Goal: Information Seeking & Learning: Learn about a topic

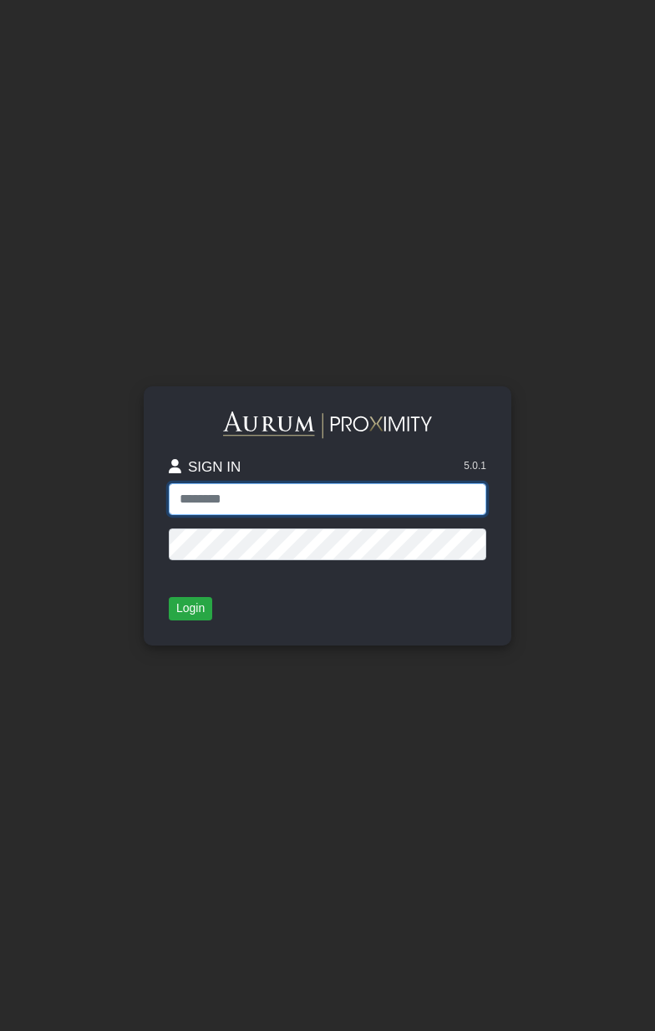
type input "**********"
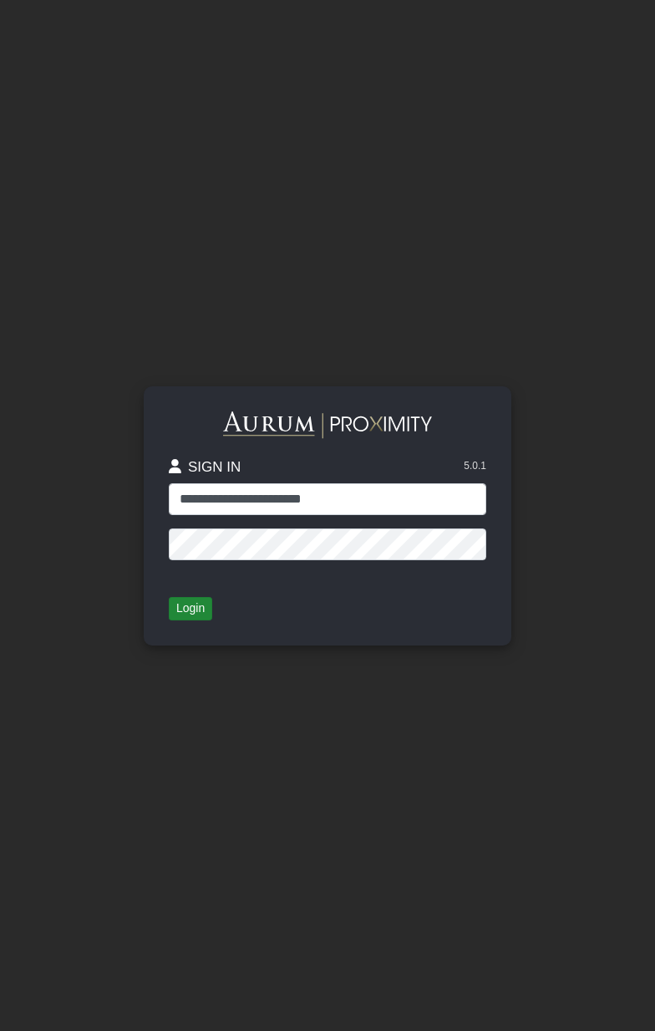
click at [199, 605] on button "Login" at bounding box center [190, 608] width 43 height 23
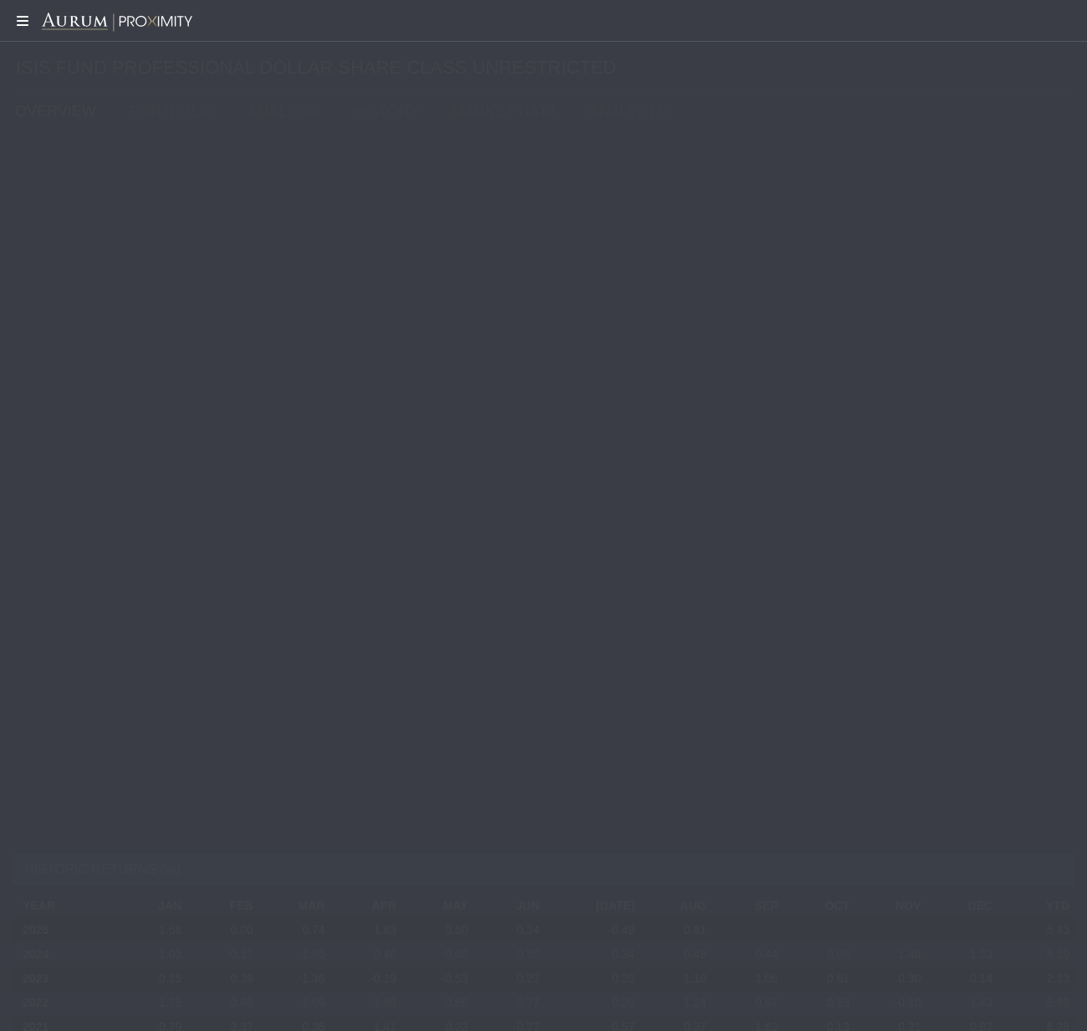
click at [20, 22] on icon at bounding box center [21, 20] width 42 height 13
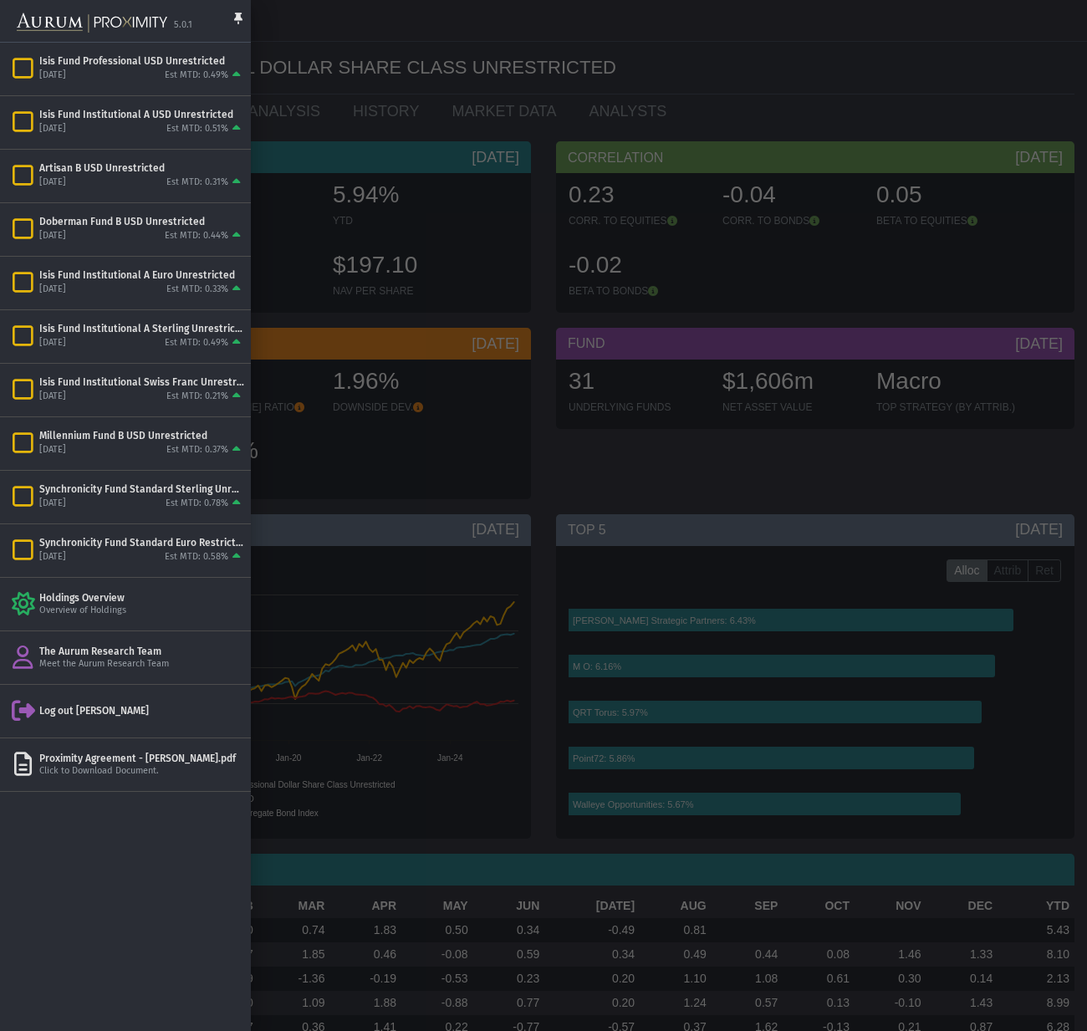
click at [442, 256] on div at bounding box center [543, 515] width 1087 height 1031
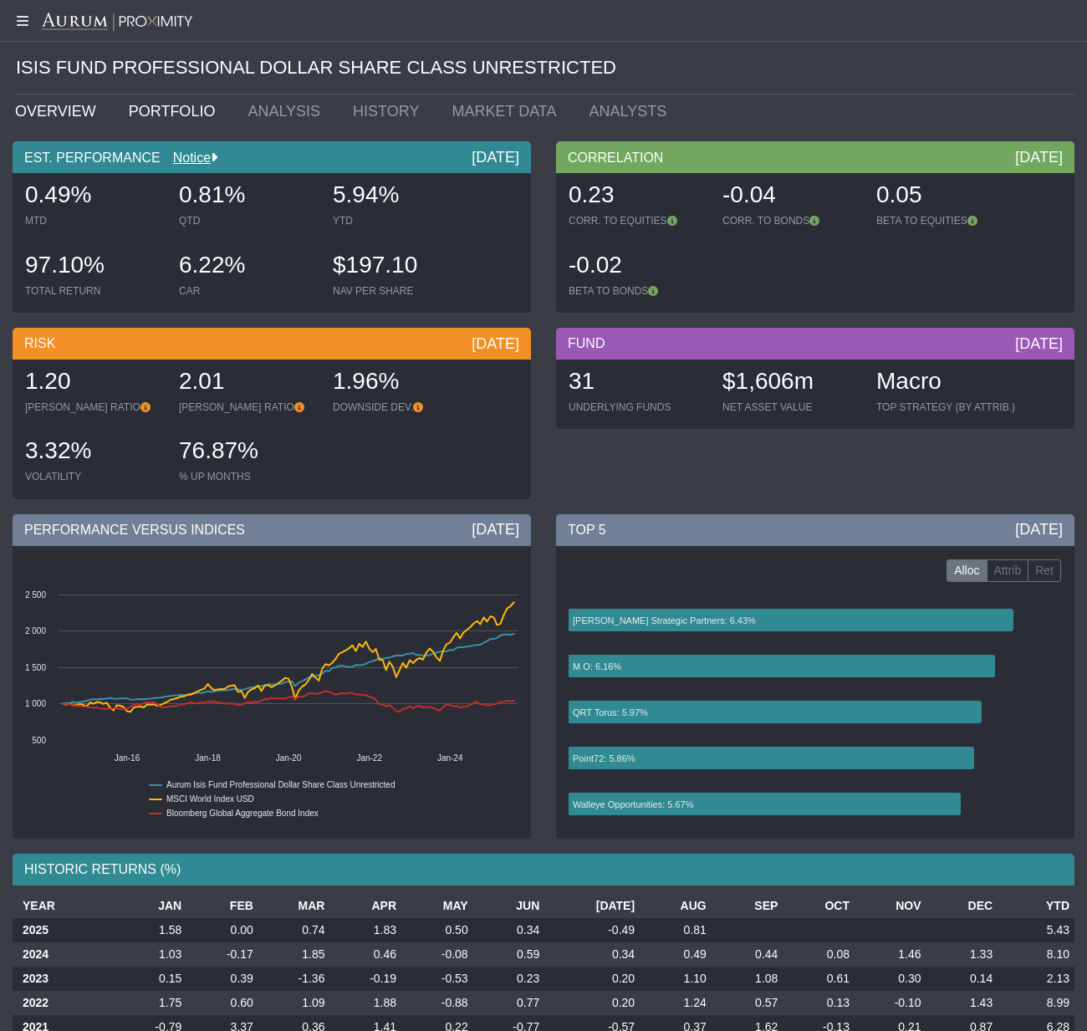
click at [161, 111] on link "PORTFOLIO" at bounding box center [176, 110] width 120 height 33
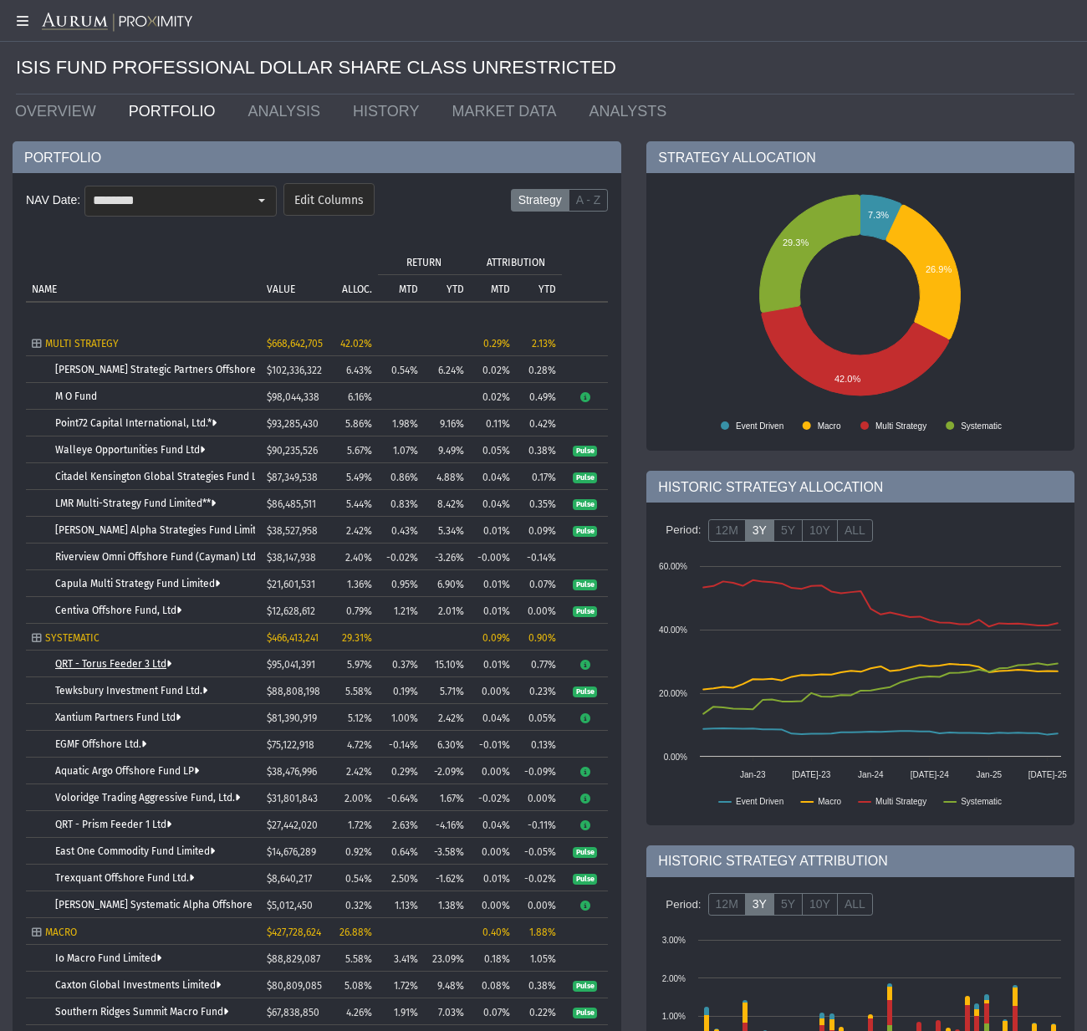
click at [95, 661] on link "QRT - Torus Feeder 3 Ltd" at bounding box center [113, 664] width 116 height 12
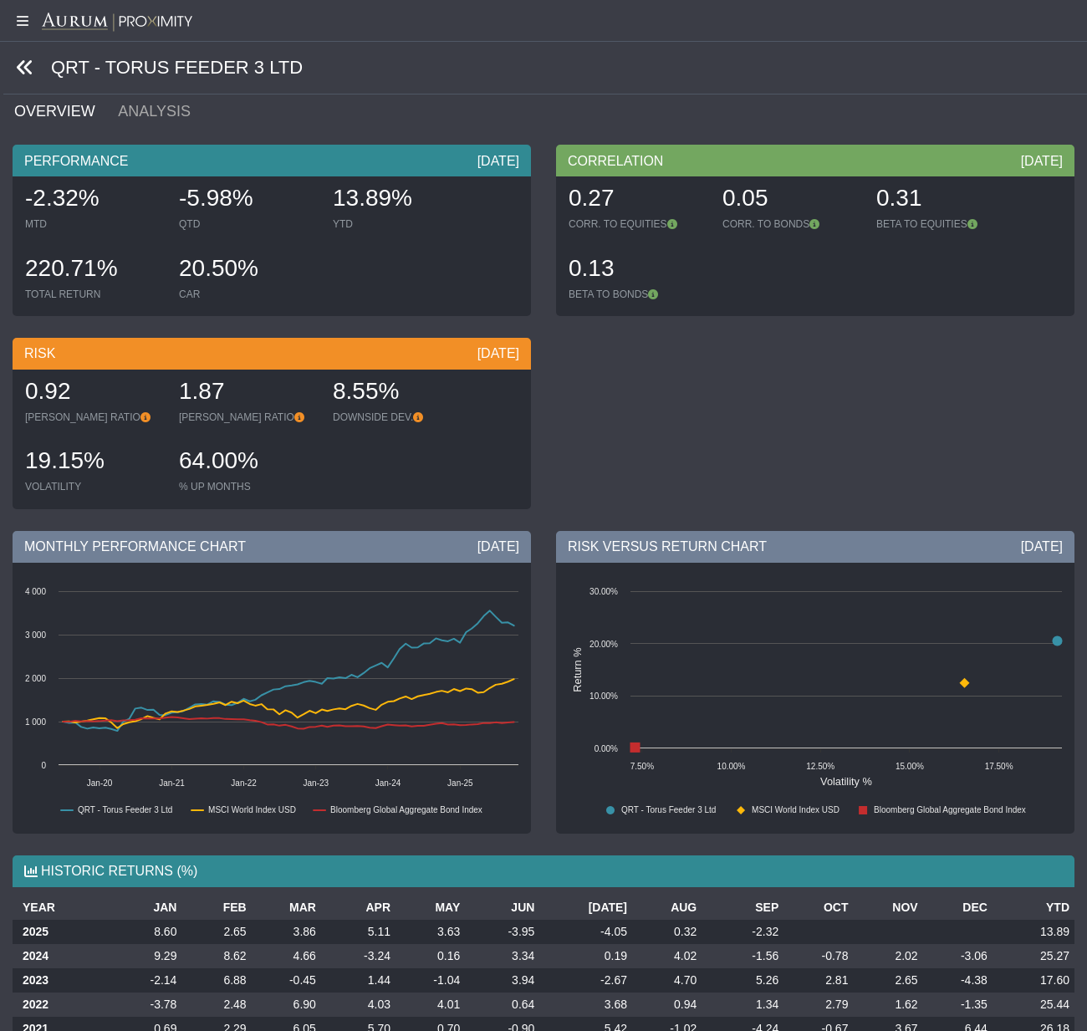
click at [28, 69] on icon at bounding box center [25, 68] width 18 height 18
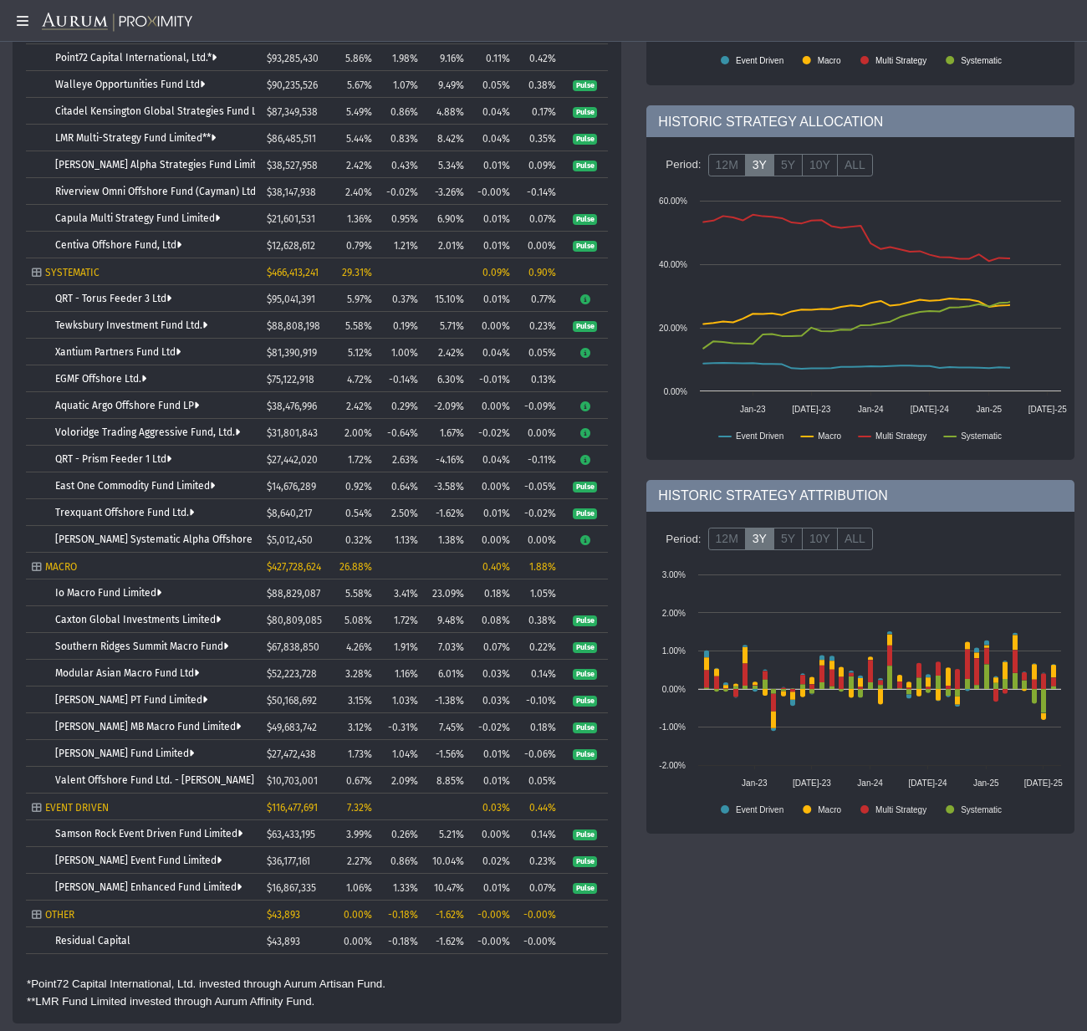
scroll to position [365, 0]
click at [116, 324] on link "Tewksbury Investment Fund Ltd." at bounding box center [131, 326] width 152 height 12
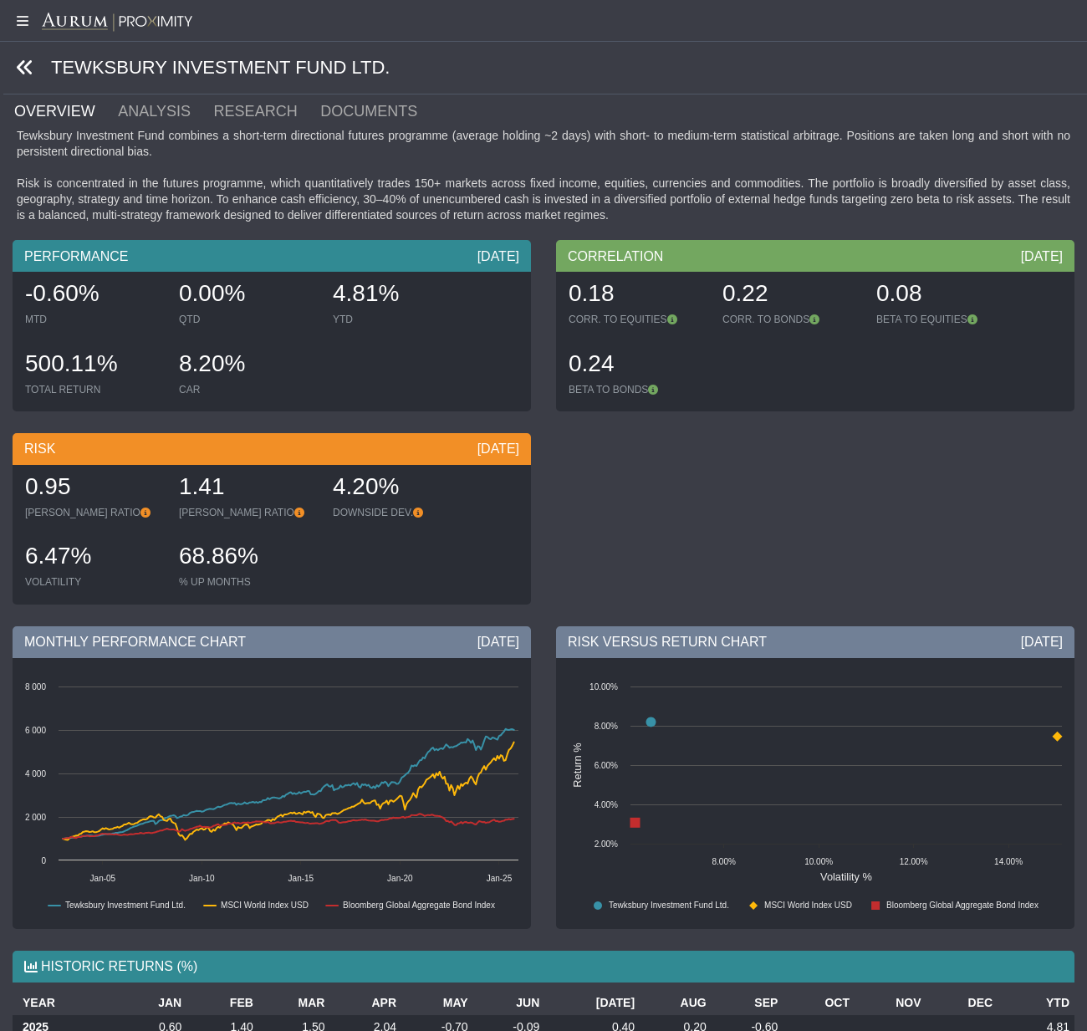
click at [22, 64] on icon at bounding box center [25, 68] width 18 height 18
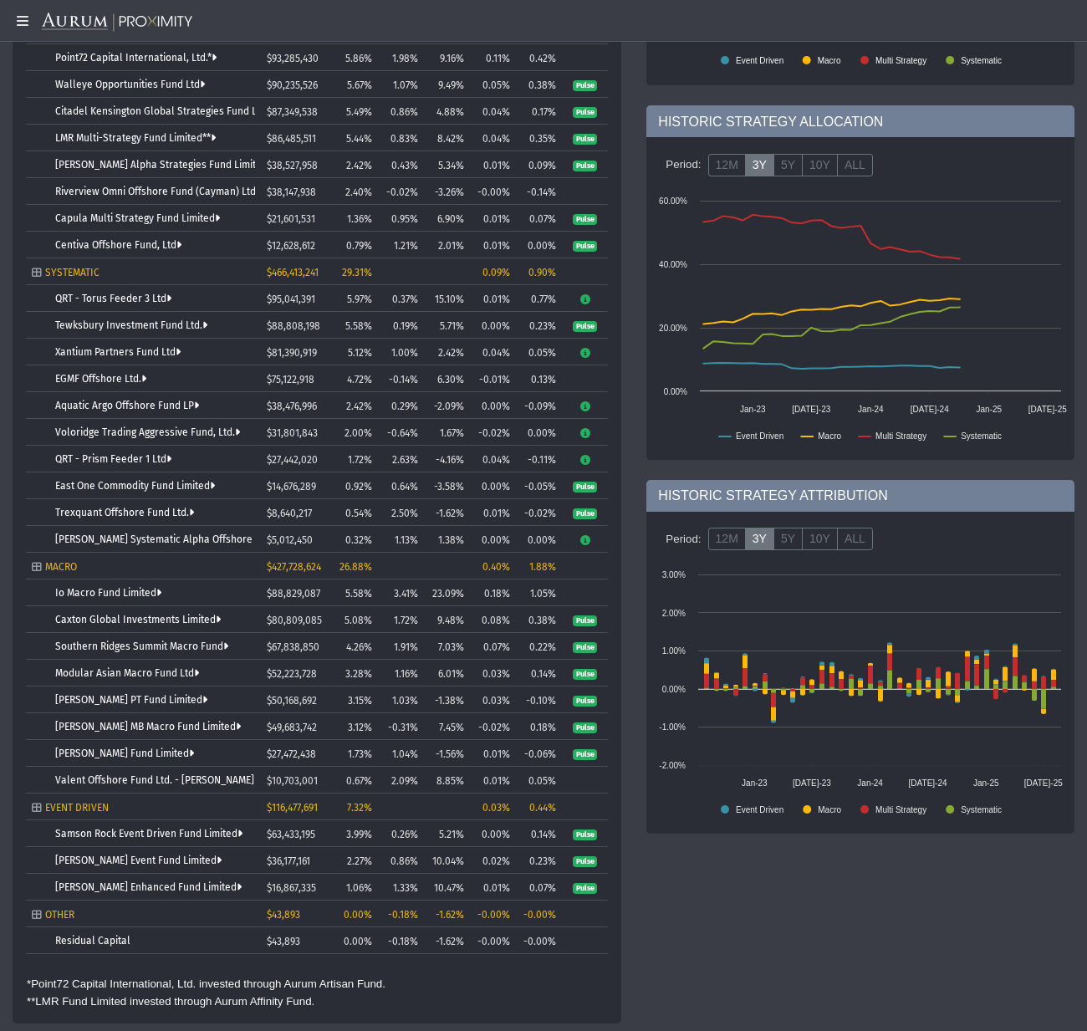
scroll to position [365, 0]
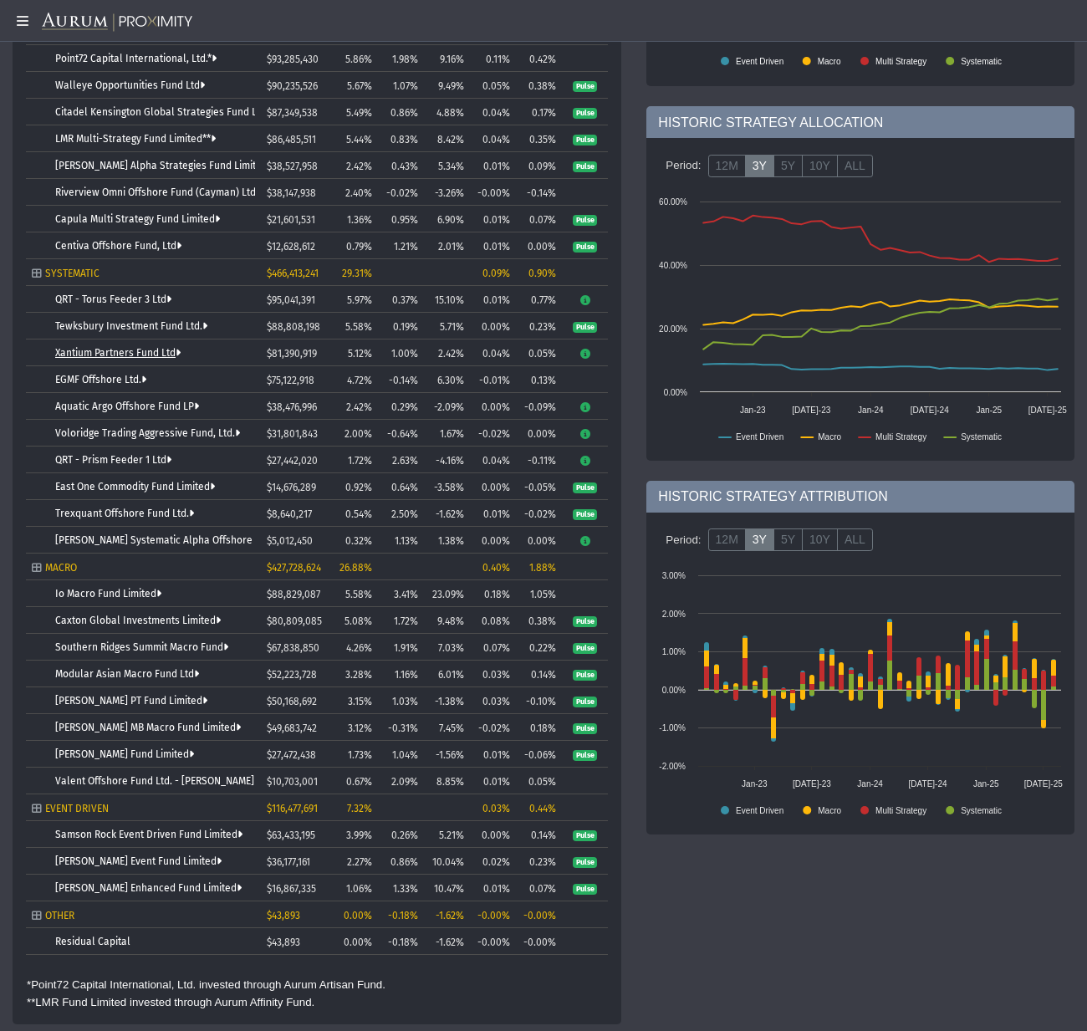
click at [79, 349] on link "Xantium Partners Fund Ltd" at bounding box center [117, 353] width 125 height 12
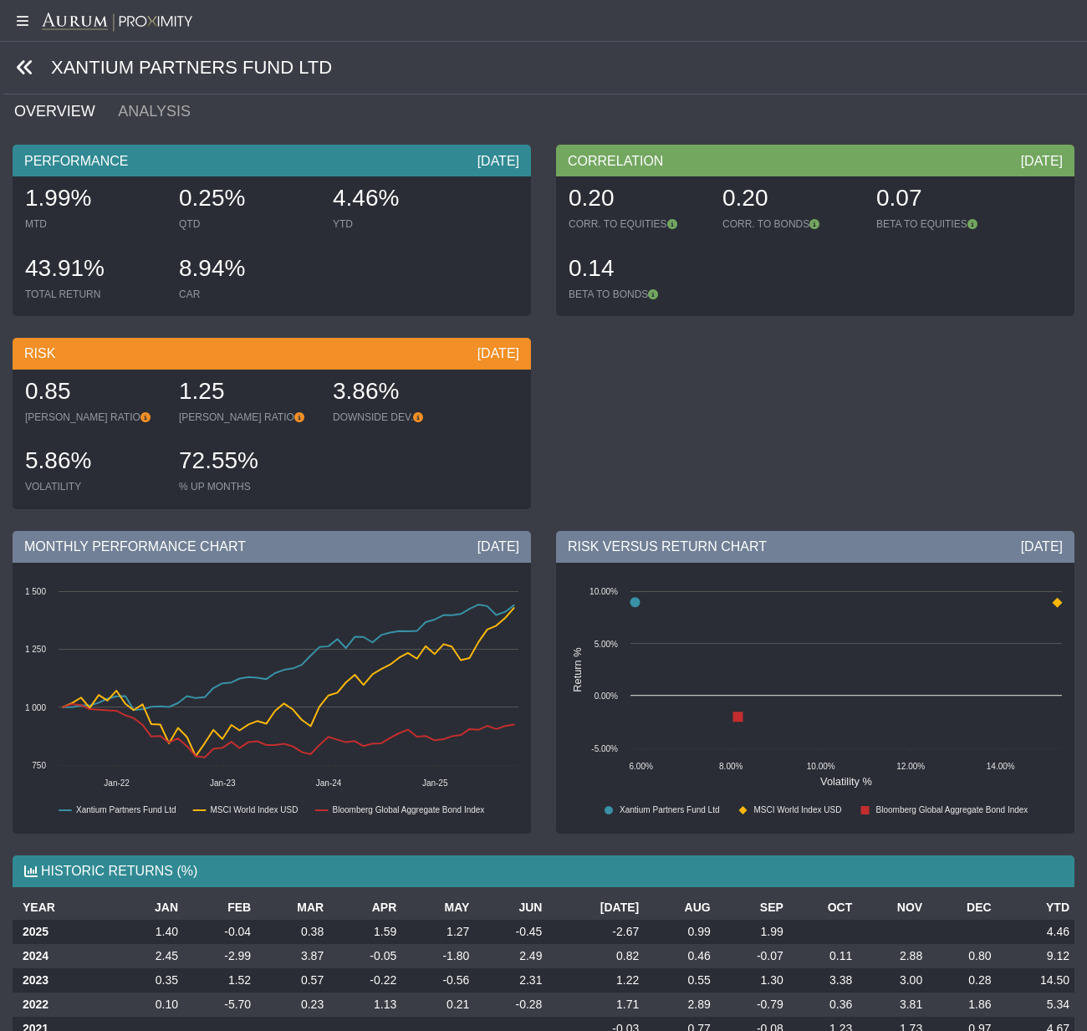
click at [21, 68] on icon at bounding box center [25, 68] width 18 height 18
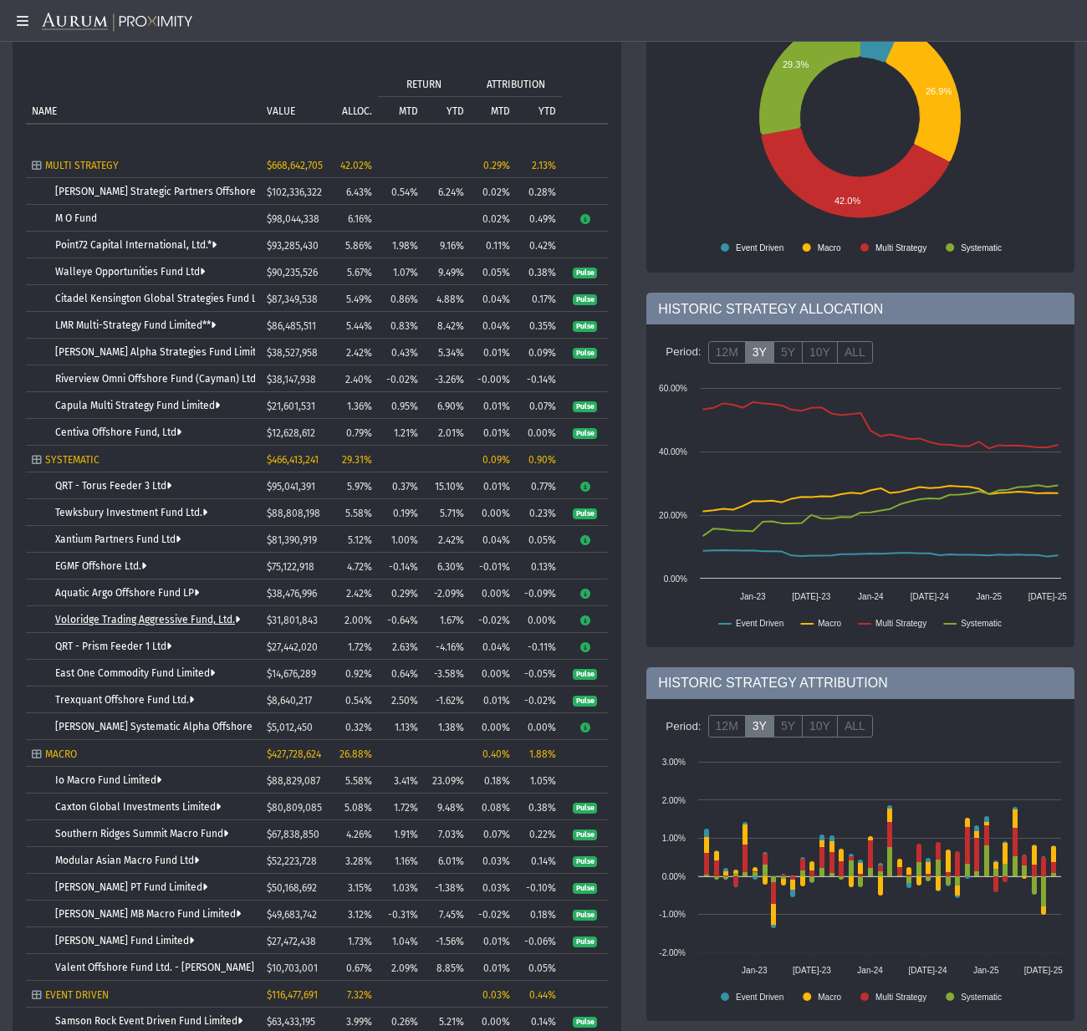
scroll to position [267, 0]
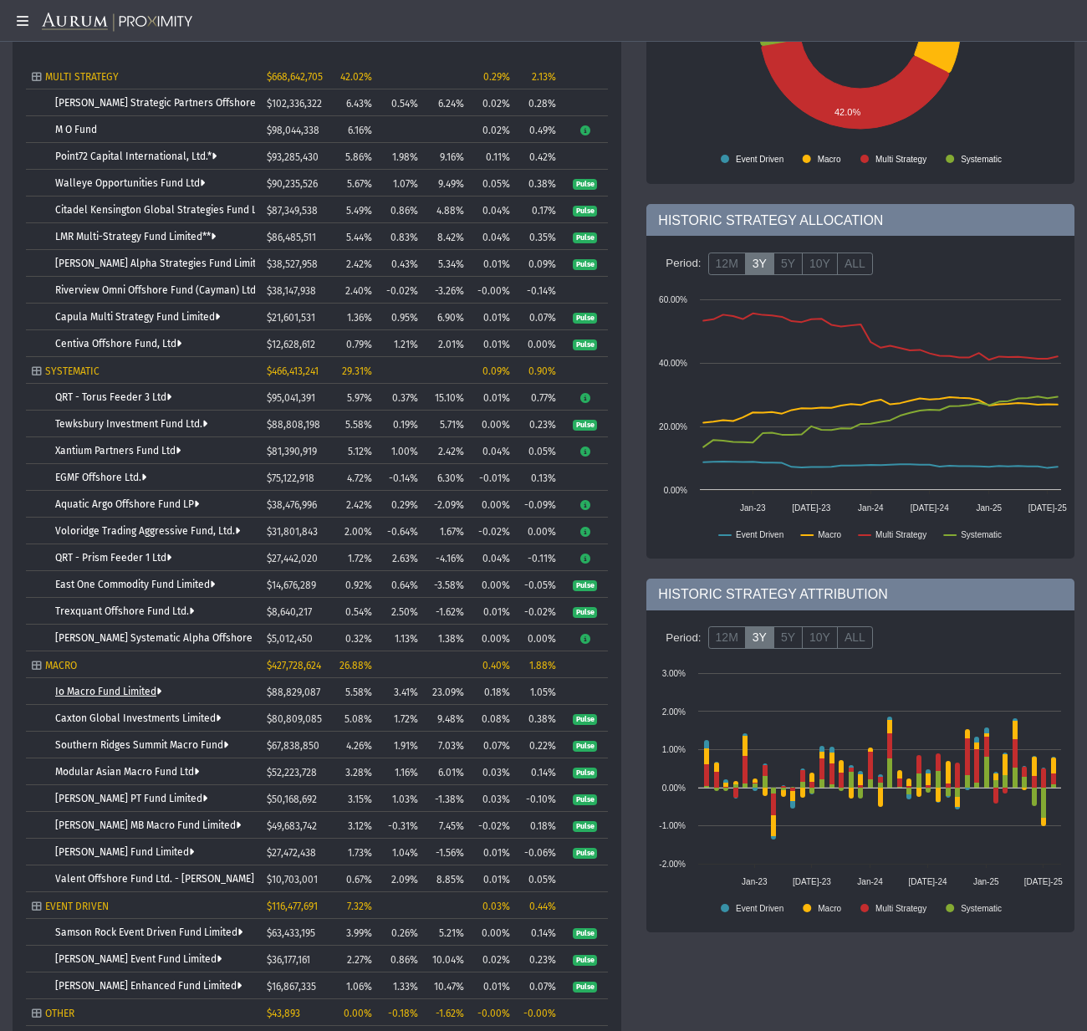
click at [99, 691] on link "Io Macro Fund Limited" at bounding box center [108, 692] width 106 height 12
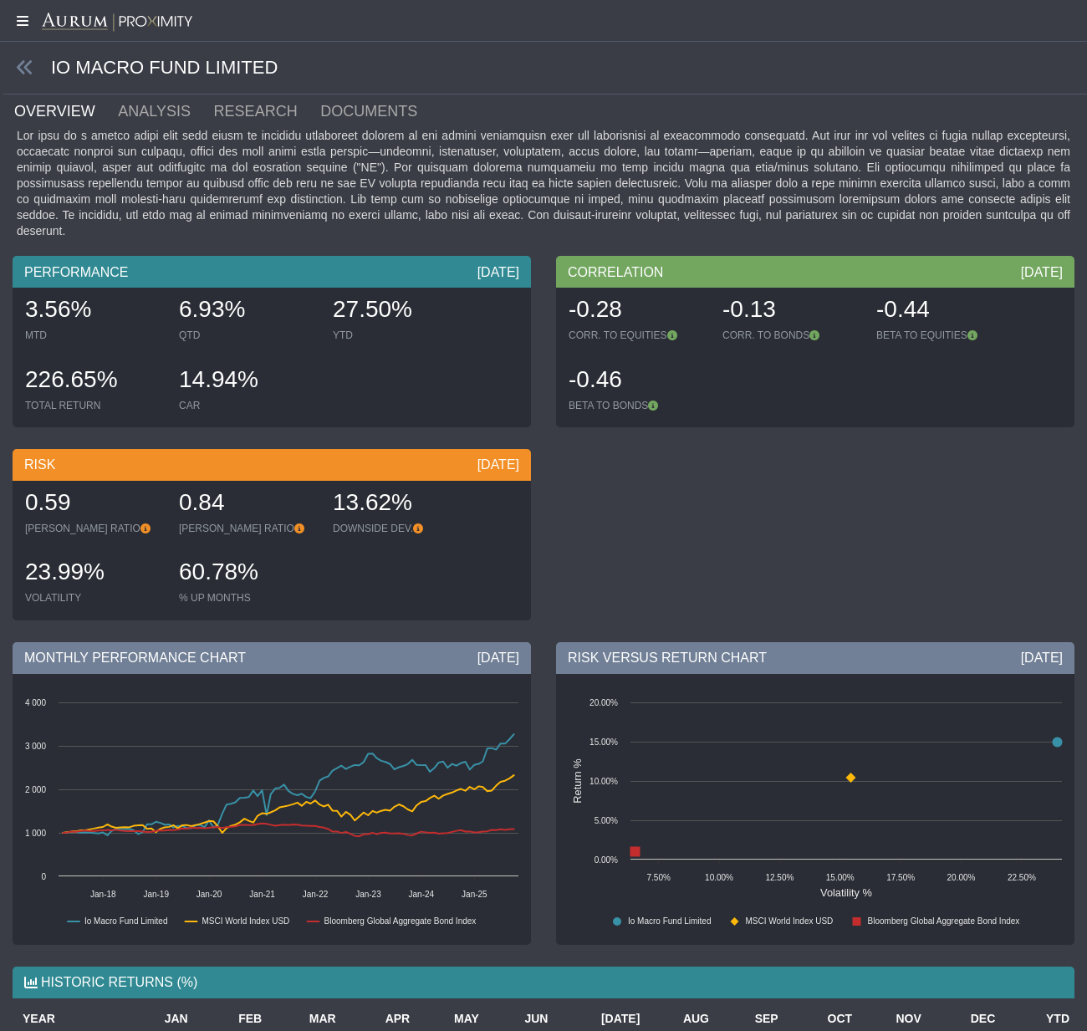
click at [20, 23] on icon at bounding box center [21, 20] width 42 height 13
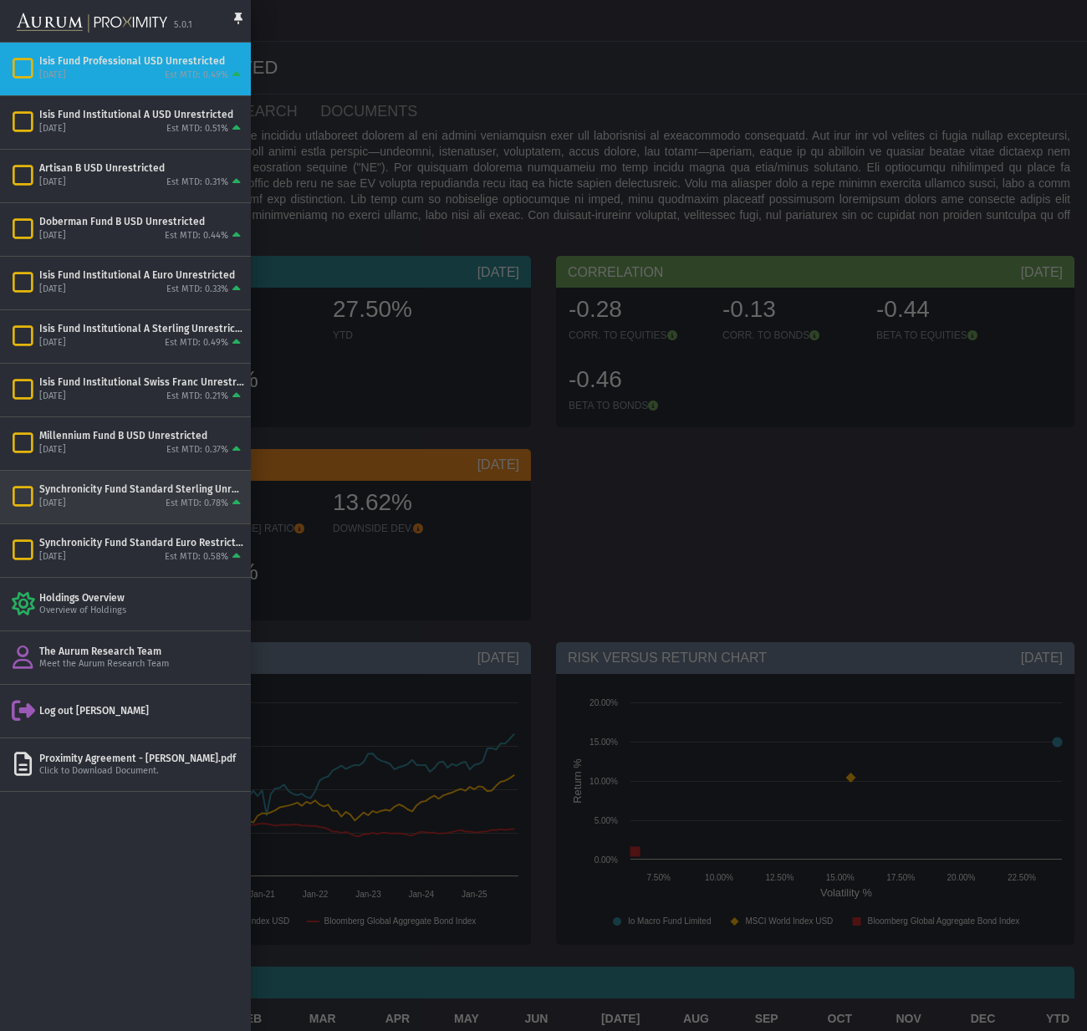
click at [94, 478] on div "Synchronicity Fund Standard Sterling Unrestricted [DATE] Est MTD: 0.78%" at bounding box center [125, 497] width 251 height 53
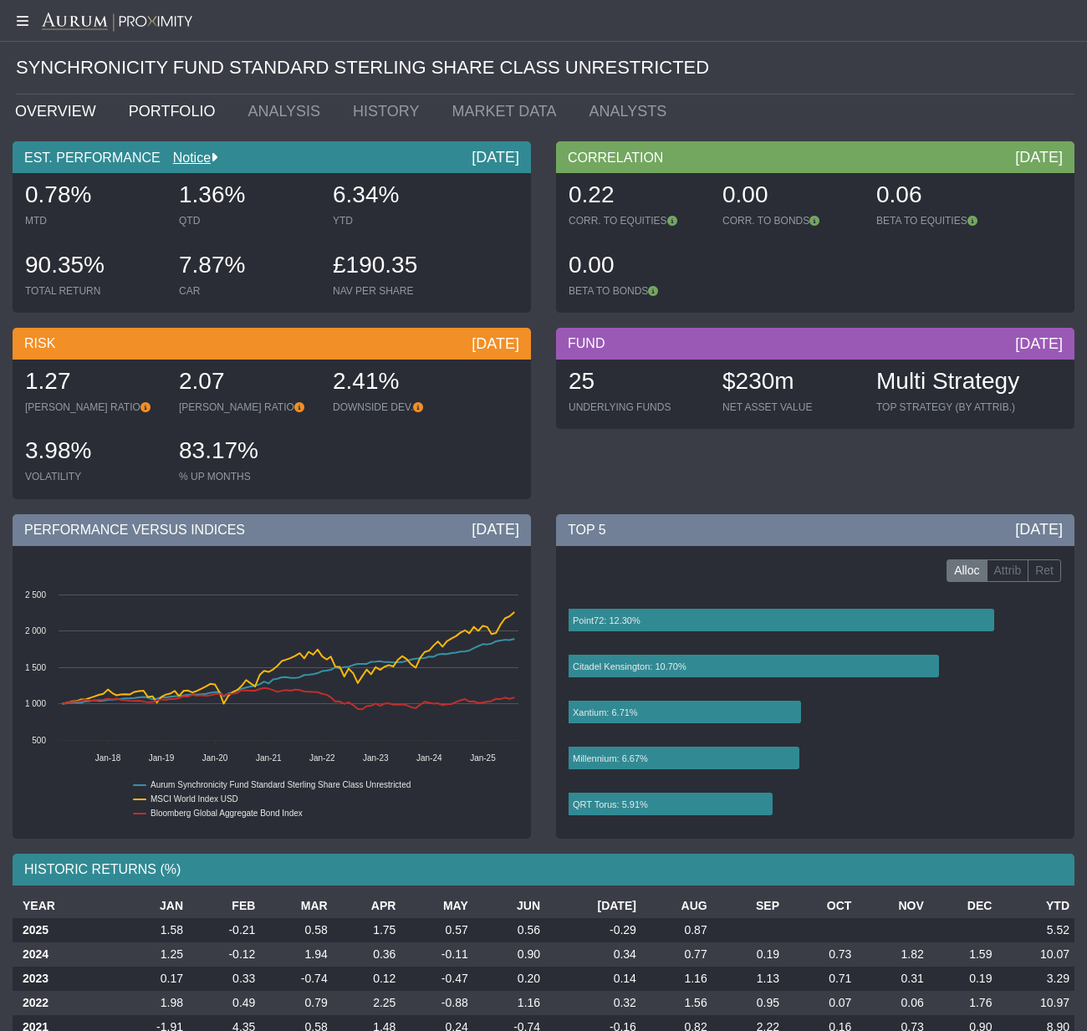
click at [173, 110] on link "PORTFOLIO" at bounding box center [176, 110] width 120 height 33
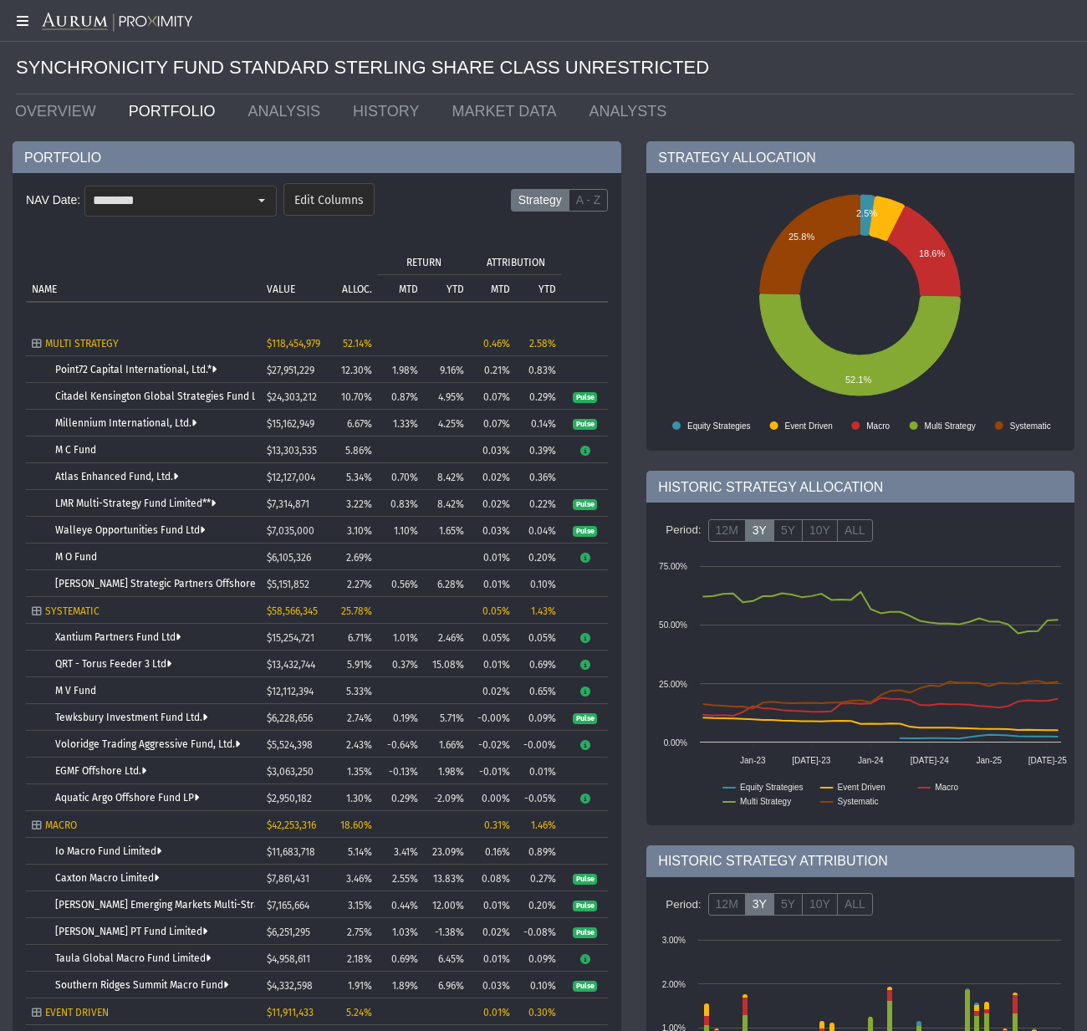
click at [17, 18] on icon at bounding box center [21, 20] width 42 height 13
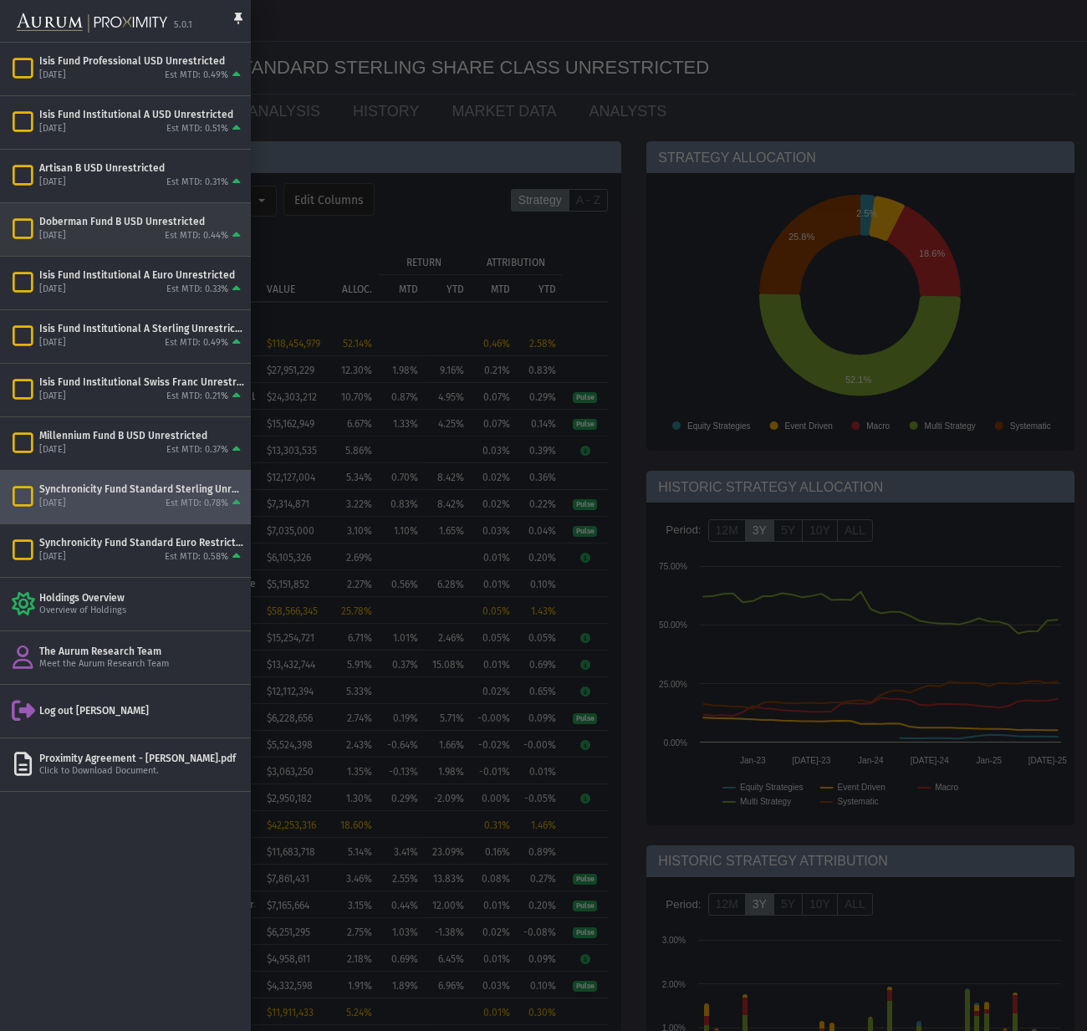
click at [99, 235] on div "[DATE] Est MTD: 0.44%" at bounding box center [141, 236] width 205 height 15
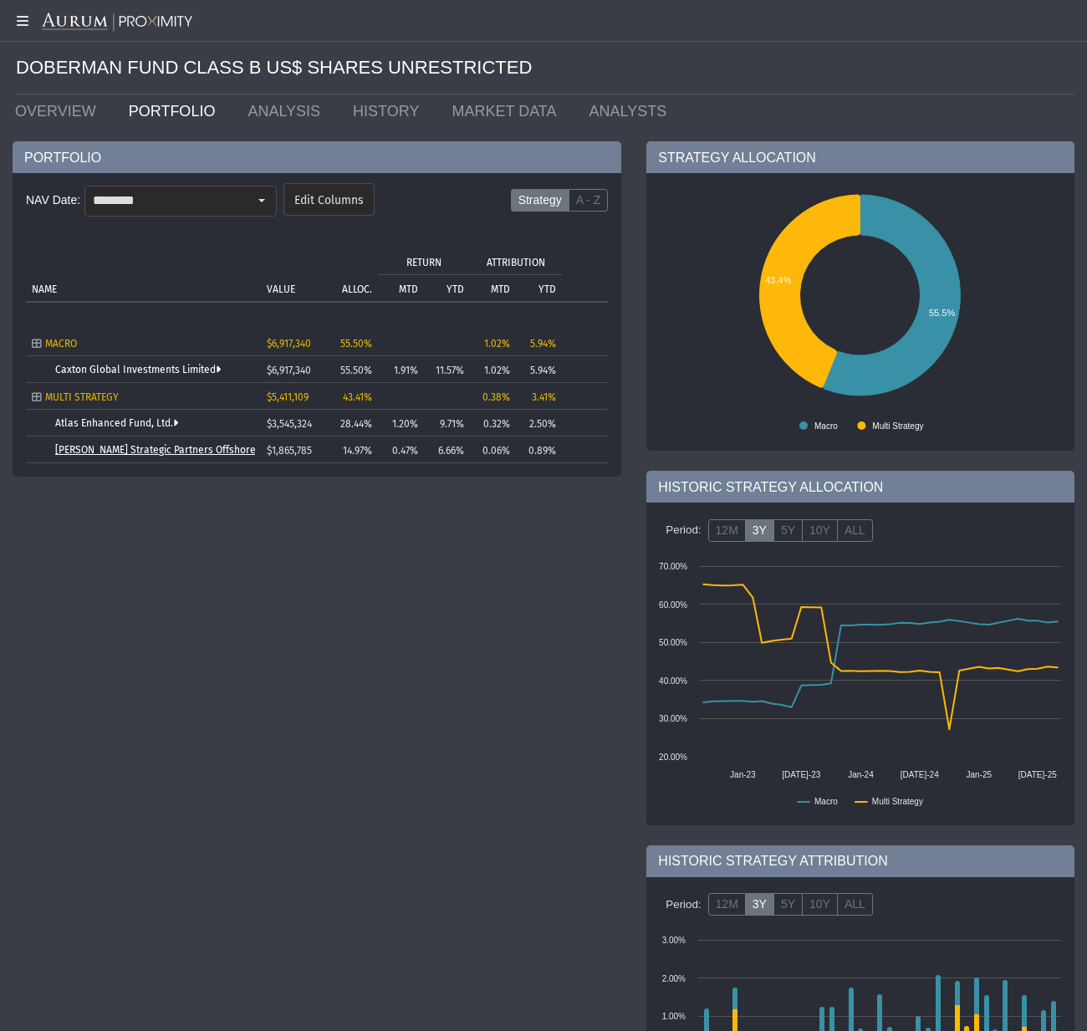
click at [164, 450] on link "[PERSON_NAME] Strategic Partners Offshore Fund, Ltd." at bounding box center [181, 450] width 252 height 12
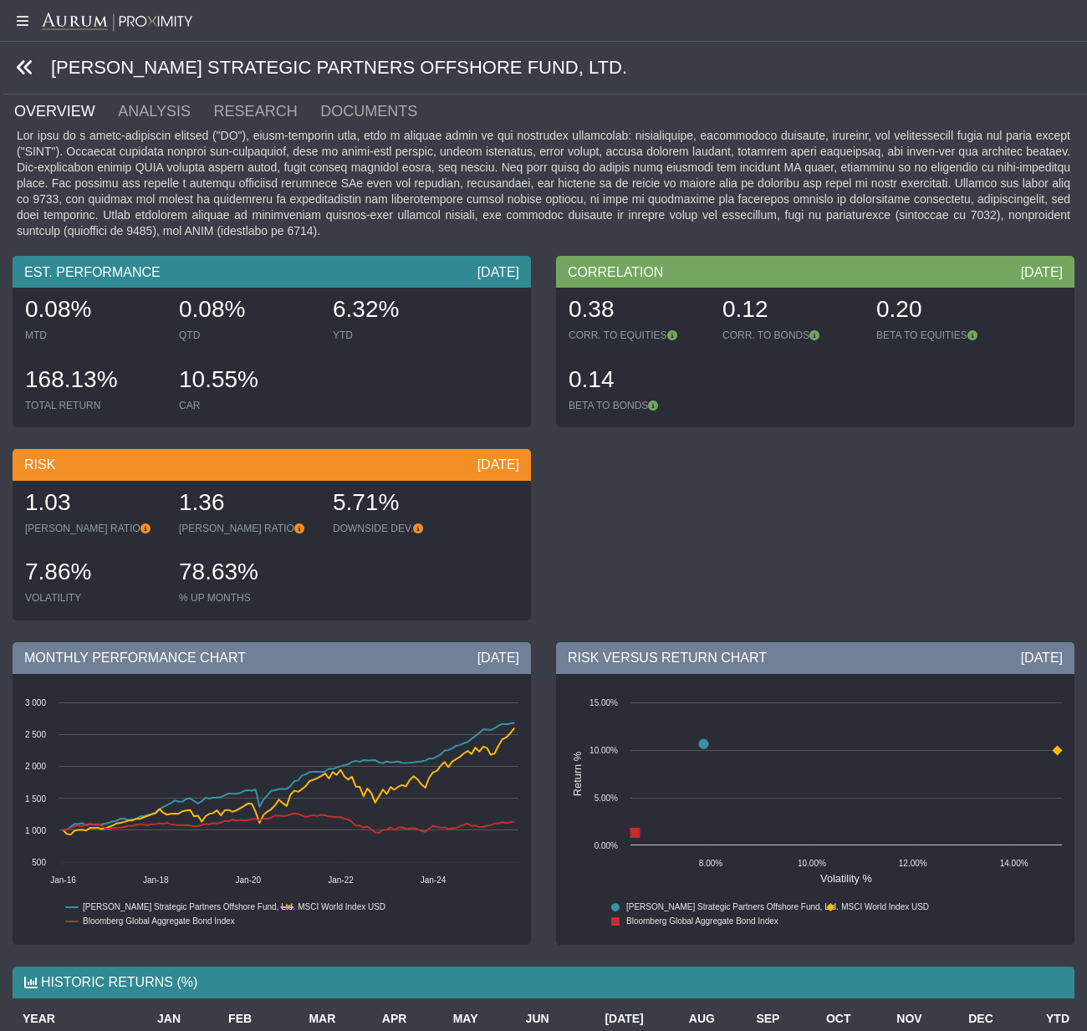
click at [26, 64] on icon at bounding box center [25, 68] width 18 height 18
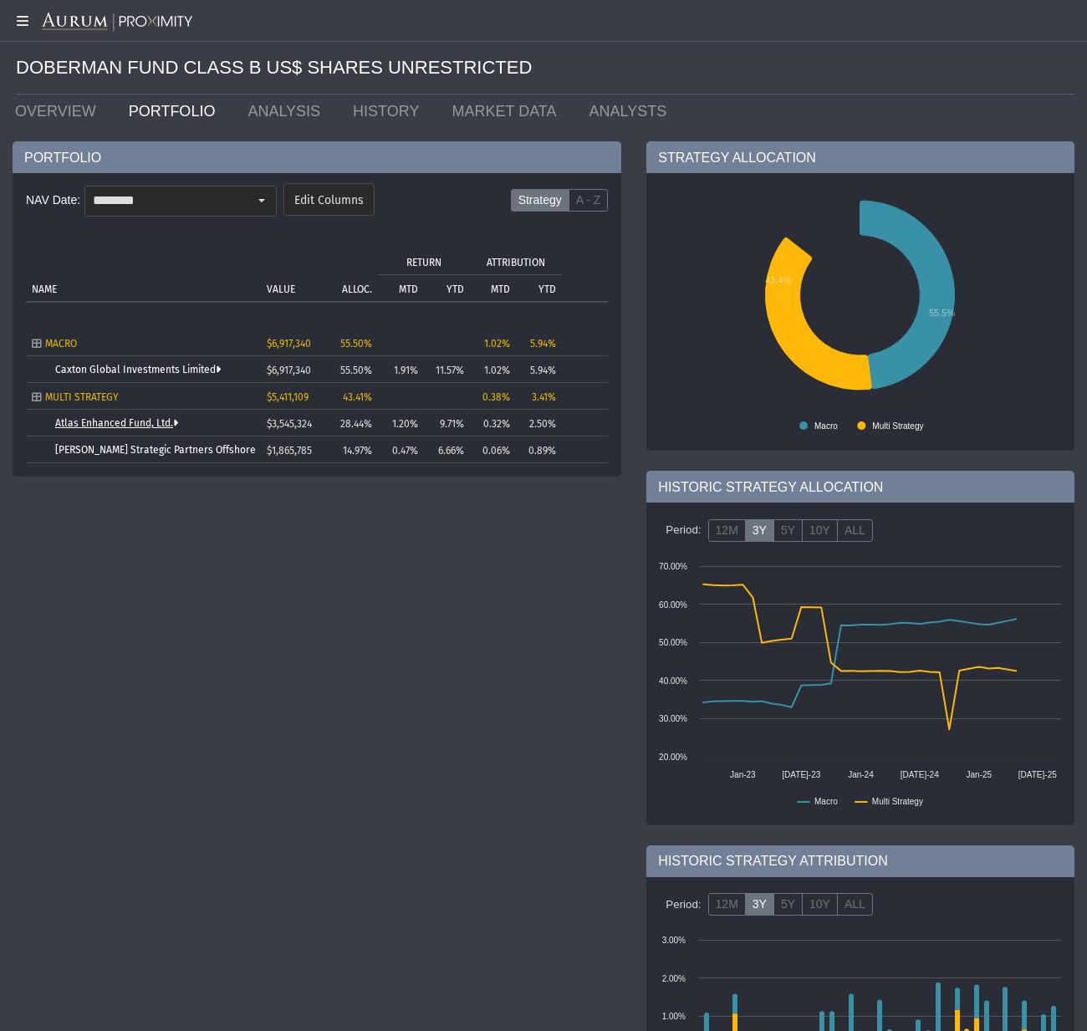
click at [120, 423] on link "Atlas Enhanced Fund, Ltd." at bounding box center [116, 423] width 123 height 12
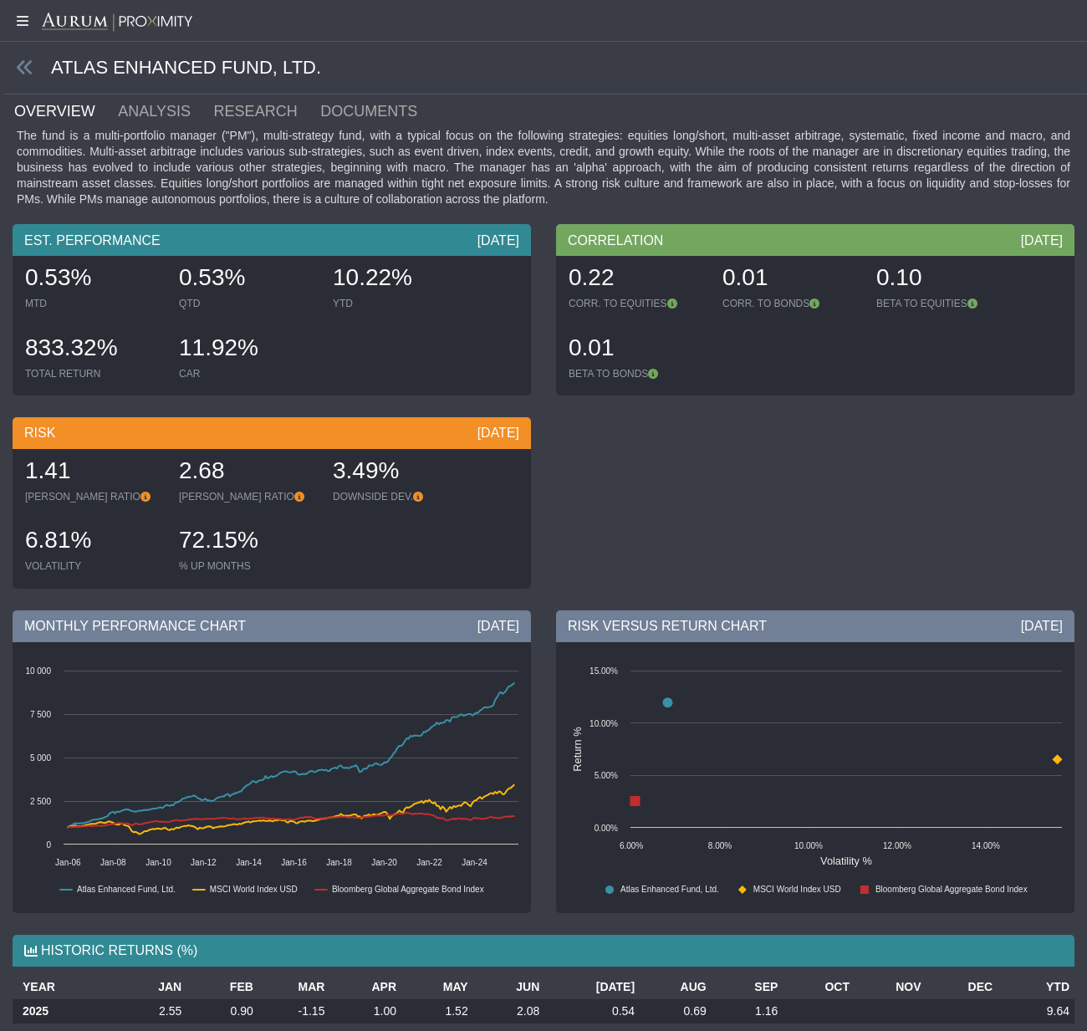
drag, startPoint x: 24, startPoint y: 63, endPoint x: 8, endPoint y: 59, distance: 16.2
click at [23, 63] on icon at bounding box center [25, 68] width 18 height 18
